Goal: Task Accomplishment & Management: Manage account settings

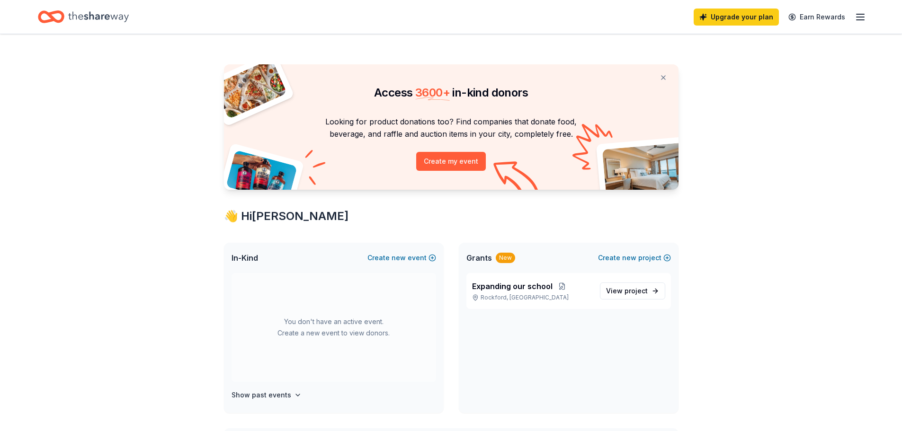
click at [860, 11] on icon "button" at bounding box center [859, 16] width 11 height 11
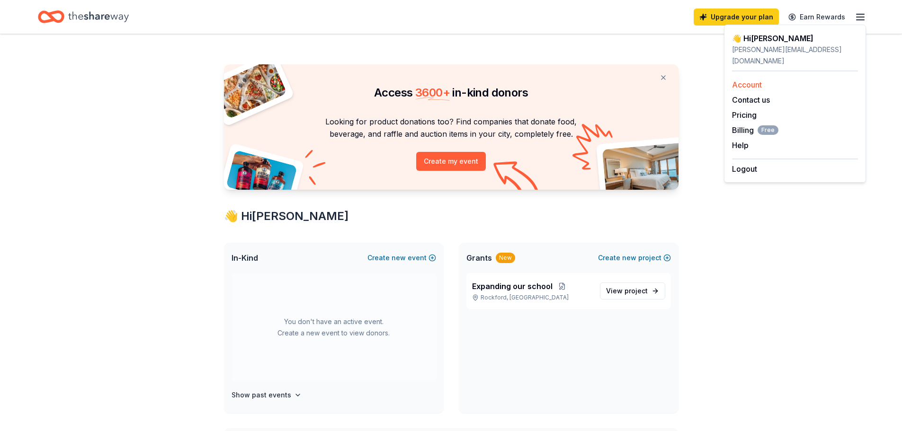
click at [749, 80] on link "Account" at bounding box center [747, 84] width 30 height 9
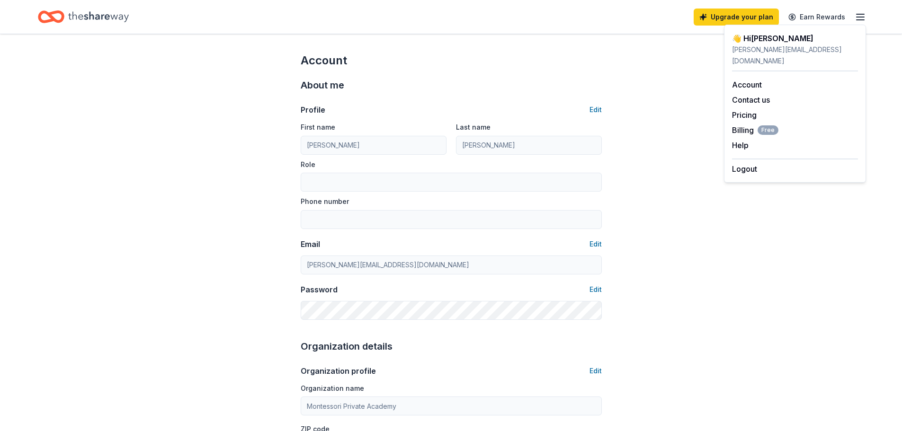
drag, startPoint x: 756, startPoint y: 259, endPoint x: 638, endPoint y: 177, distance: 143.8
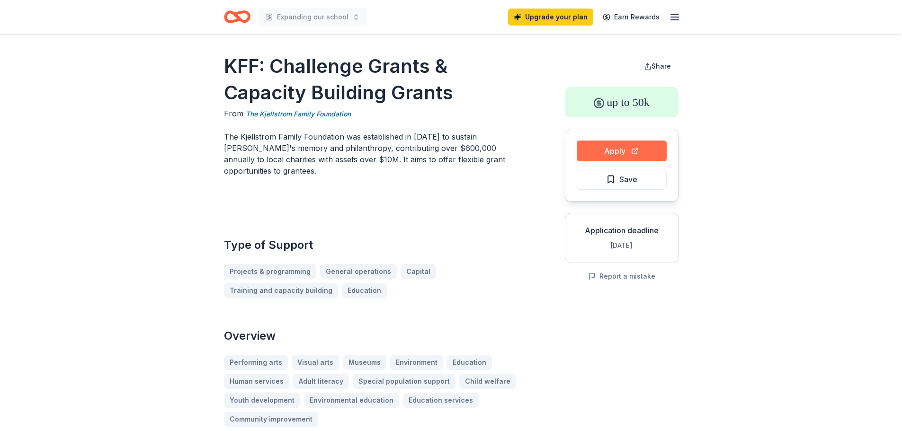
click at [623, 153] on button "Apply" at bounding box center [621, 151] width 90 height 21
